Goal: Information Seeking & Learning: Find specific fact

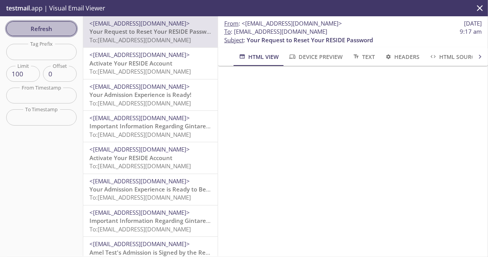
click at [52, 31] on span "Refresh" at bounding box center [41, 29] width 58 height 10
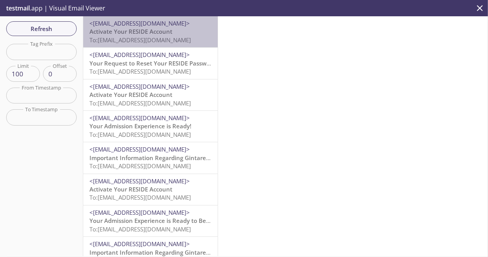
click at [163, 26] on span "<[EMAIL_ADDRESS][DOMAIN_NAME]>" at bounding box center [139, 23] width 100 height 8
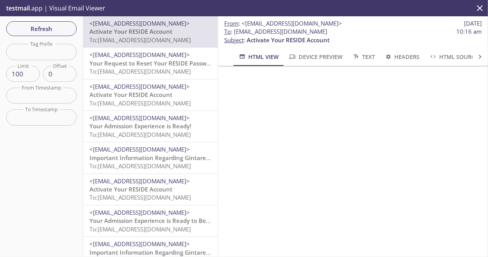
drag, startPoint x: 355, startPoint y: 33, endPoint x: 233, endPoint y: 33, distance: 122.0
click at [233, 33] on span "To : [EMAIL_ADDRESS][DOMAIN_NAME] 10:16 am" at bounding box center [352, 31] width 257 height 8
copy span "[EMAIL_ADDRESS][DOMAIN_NAME]"
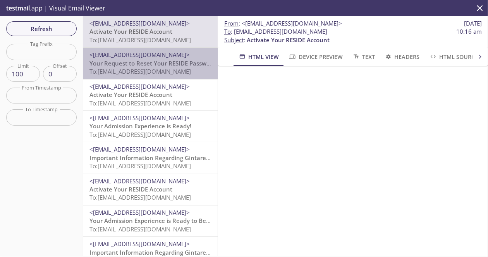
click at [197, 48] on div "<[EMAIL_ADDRESS][DOMAIN_NAME]> Your Request to Reset Your RESIDE Password To: […" at bounding box center [150, 63] width 134 height 31
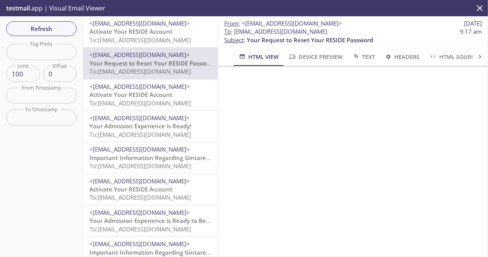
drag, startPoint x: 351, startPoint y: 31, endPoint x: 235, endPoint y: 34, distance: 115.8
click at [235, 34] on span "To : [EMAIL_ADDRESS][DOMAIN_NAME] 9:17 am" at bounding box center [352, 31] width 257 height 8
drag, startPoint x: 235, startPoint y: 34, endPoint x: 232, endPoint y: 35, distance: 4.0
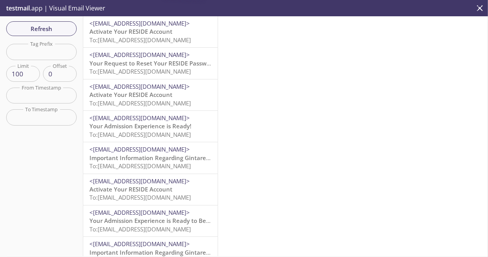
click at [156, 56] on span "<[EMAIL_ADDRESS][DOMAIN_NAME]>" at bounding box center [139, 55] width 100 height 8
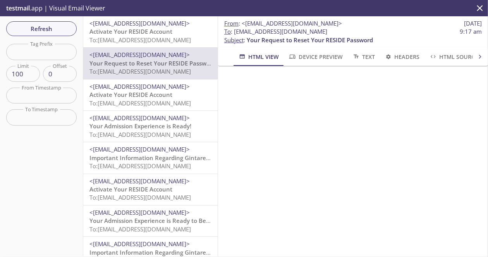
drag, startPoint x: 292, startPoint y: 36, endPoint x: 233, endPoint y: 34, distance: 58.9
click at [233, 34] on span "To : [EMAIL_ADDRESS][DOMAIN_NAME] 9:17 am" at bounding box center [352, 31] width 257 height 8
copy span "[EMAIL_ADDRESS][DOMAIN_NAME]"
